Goal: Transaction & Acquisition: Book appointment/travel/reservation

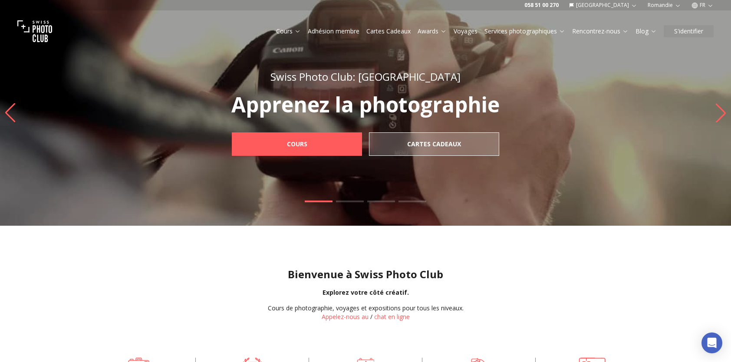
click at [465, 34] on link "Voyages" at bounding box center [466, 31] width 24 height 9
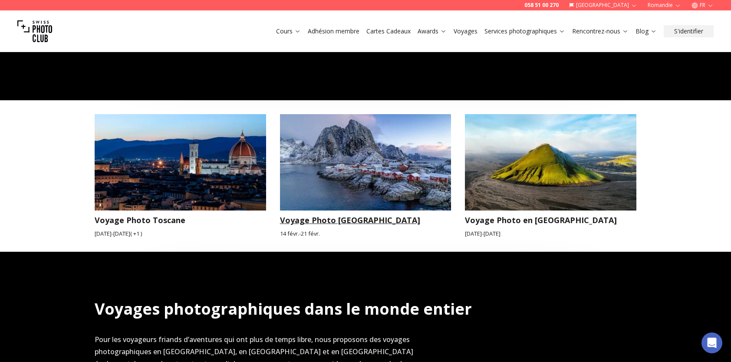
scroll to position [825, 0]
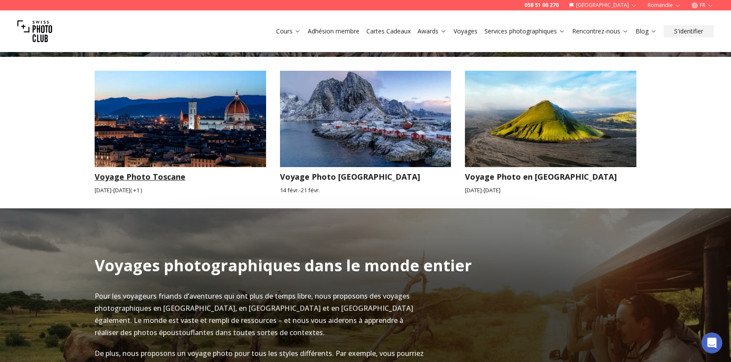
click at [166, 171] on h3 "Voyage Photo Toscane" at bounding box center [180, 177] width 171 height 12
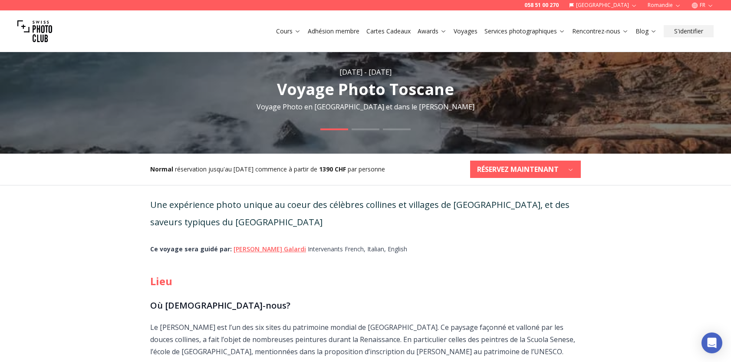
scroll to position [130, 0]
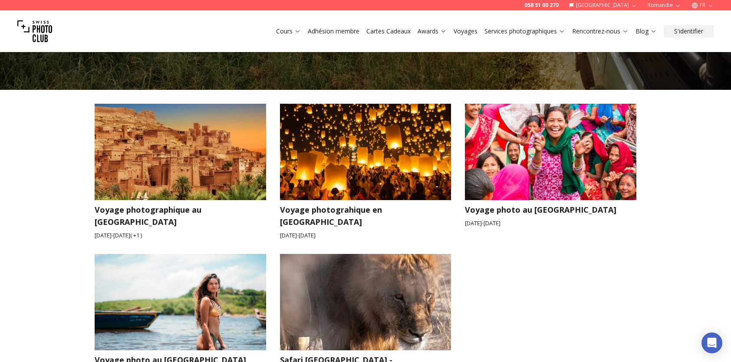
scroll to position [1302, 0]
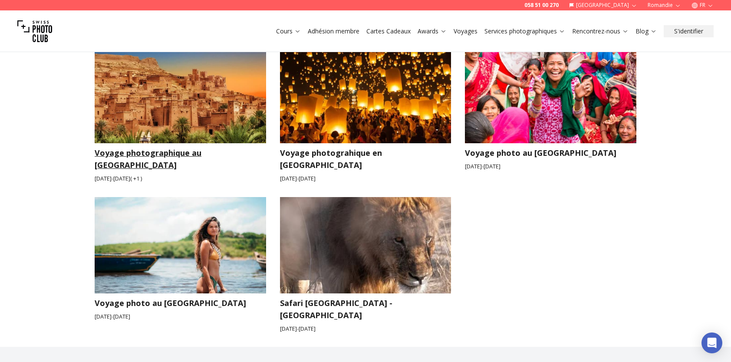
click at [168, 147] on h3 "Voyage photographique au [GEOGRAPHIC_DATA]" at bounding box center [180, 159] width 171 height 24
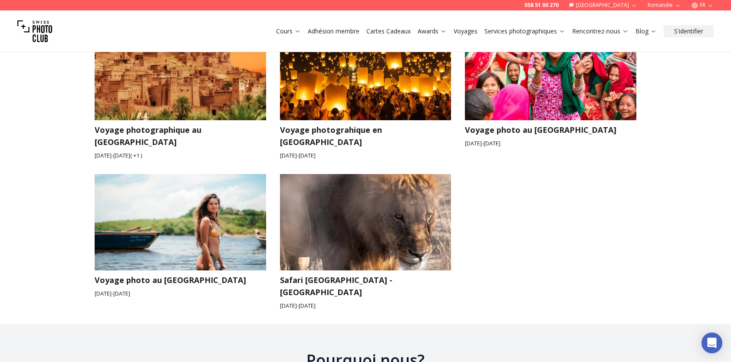
scroll to position [1302, 0]
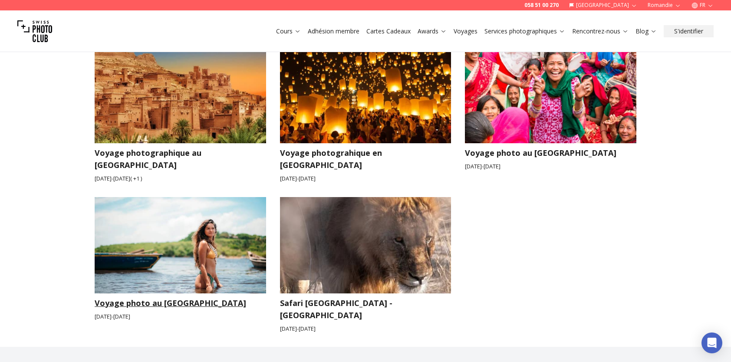
click at [210, 253] on img at bounding box center [180, 245] width 171 height 96
